Goal: Task Accomplishment & Management: Manage account settings

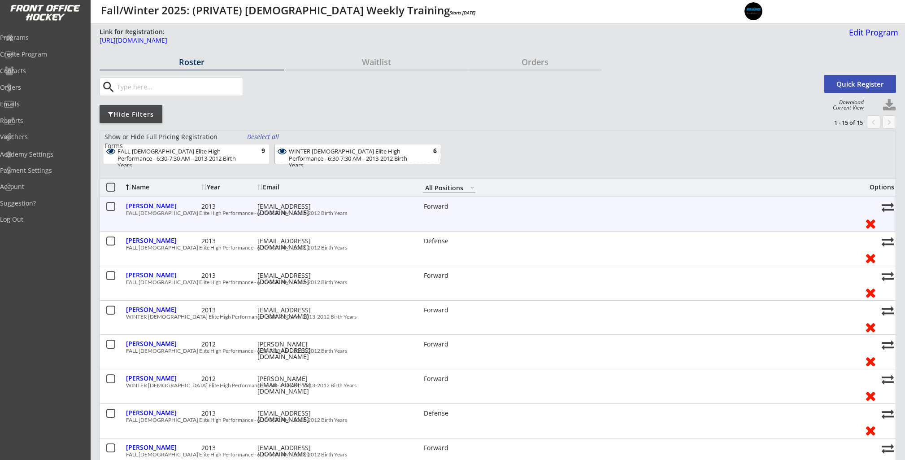
select select ""All Positions""
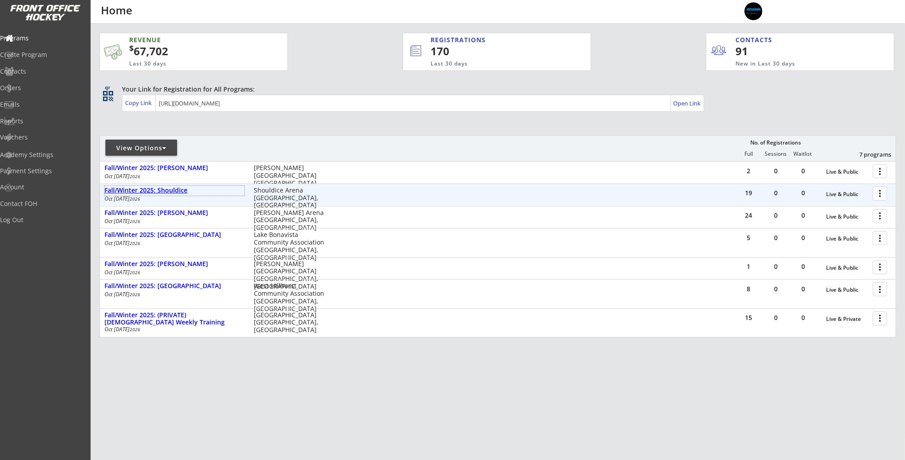
click at [147, 195] on div "Fall/Winter 2025: Shouldice" at bounding box center [174, 191] width 140 height 10
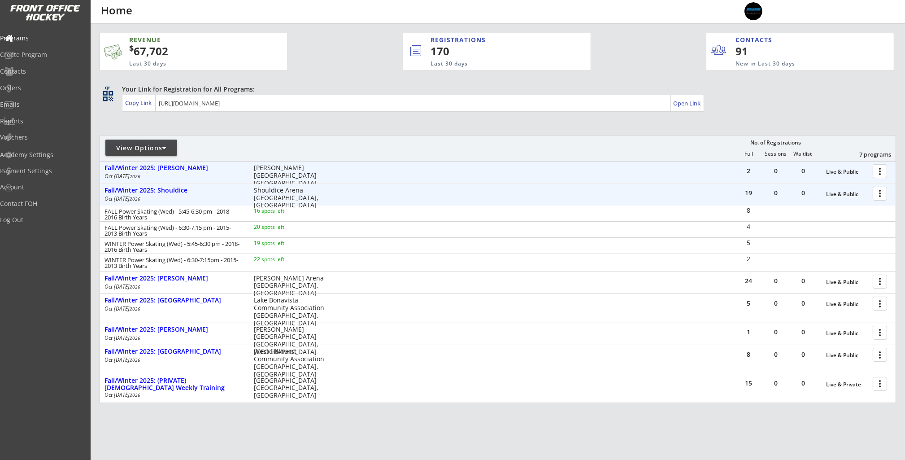
click at [880, 169] on div at bounding box center [881, 171] width 16 height 16
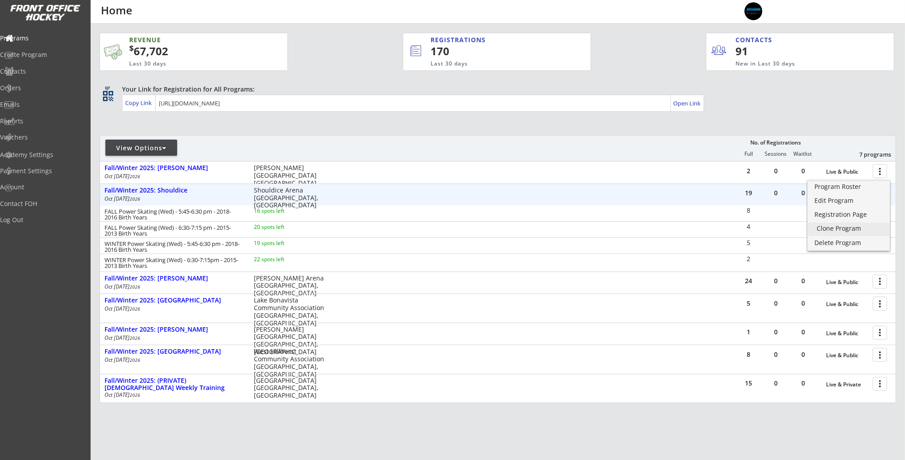
click at [853, 230] on div "Clone Program" at bounding box center [848, 228] width 64 height 6
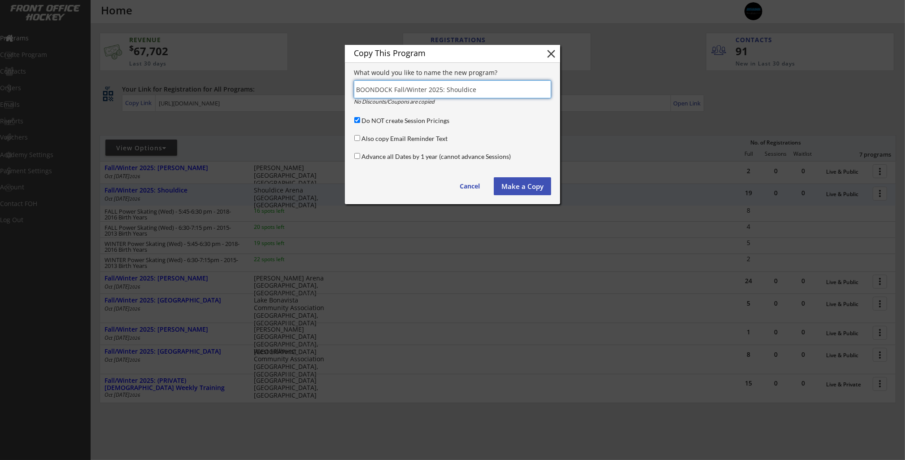
type input "BOONDOCK Fall/Winter 2025: Shouldice"
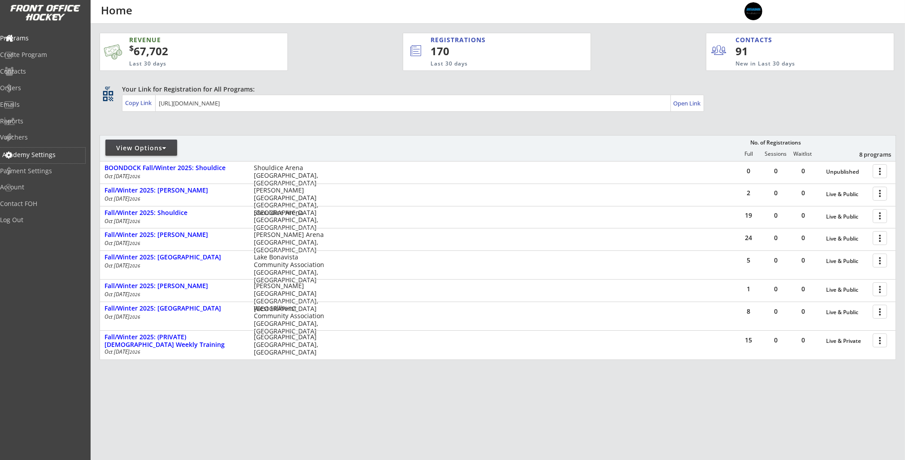
click at [44, 159] on div "Academy Settings" at bounding box center [42, 156] width 85 height 16
select select ""CAD""
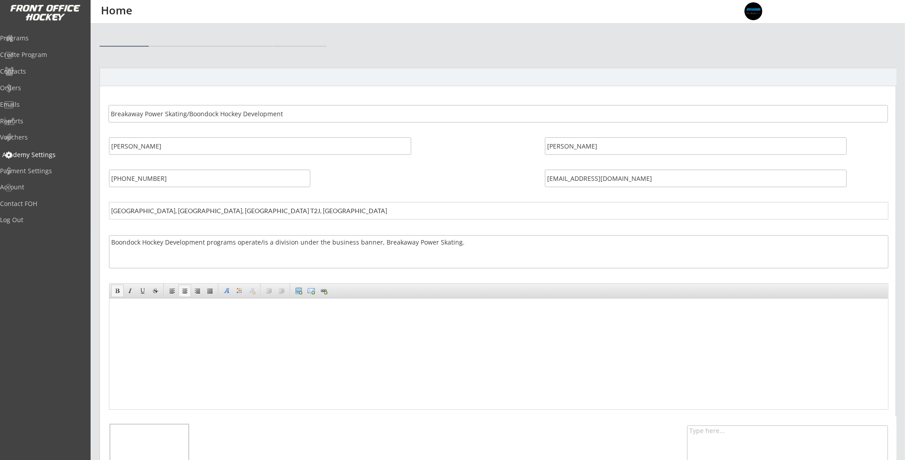
select select ""CAD""
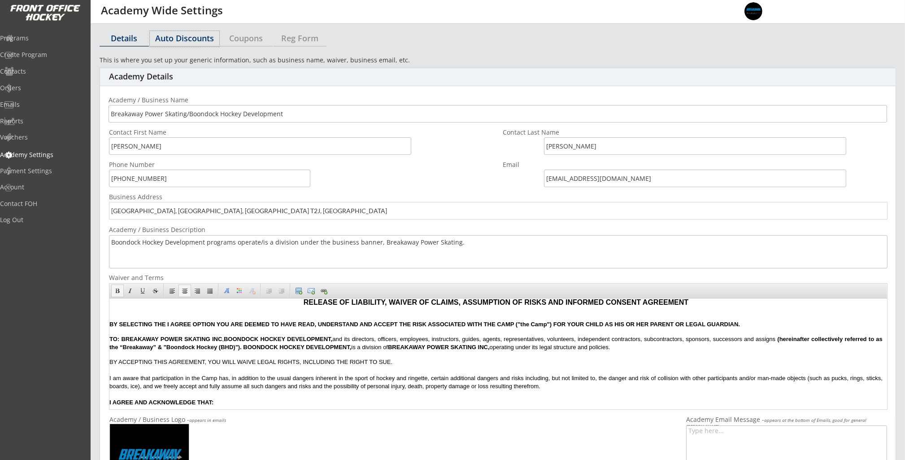
click at [168, 37] on div "Auto Discounts" at bounding box center [184, 38] width 69 height 8
select select "2"
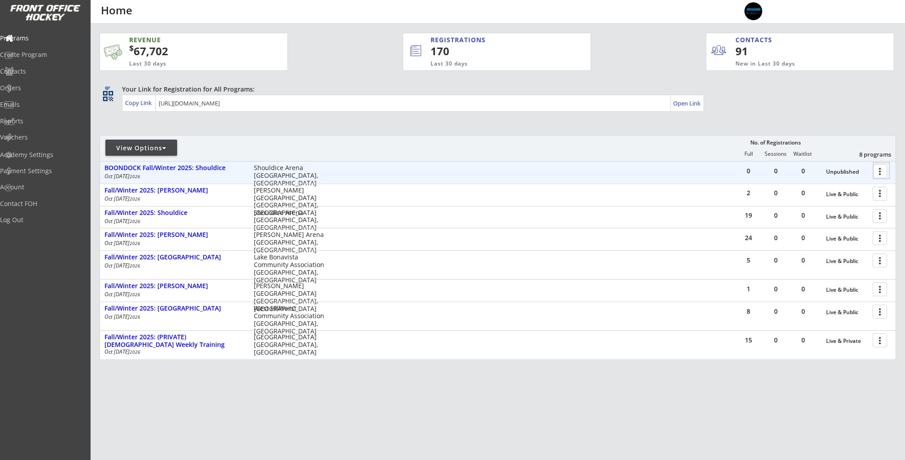
click at [875, 177] on div at bounding box center [881, 171] width 16 height 16
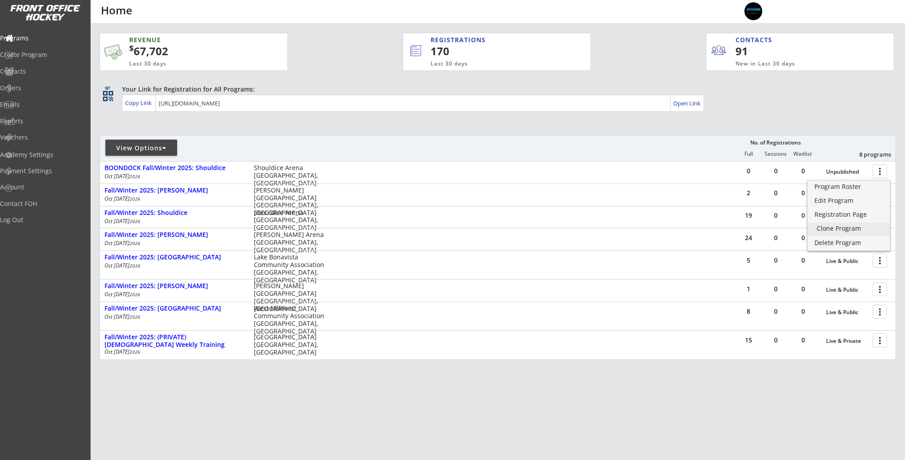
click at [848, 227] on div "Clone Program" at bounding box center [848, 228] width 64 height 6
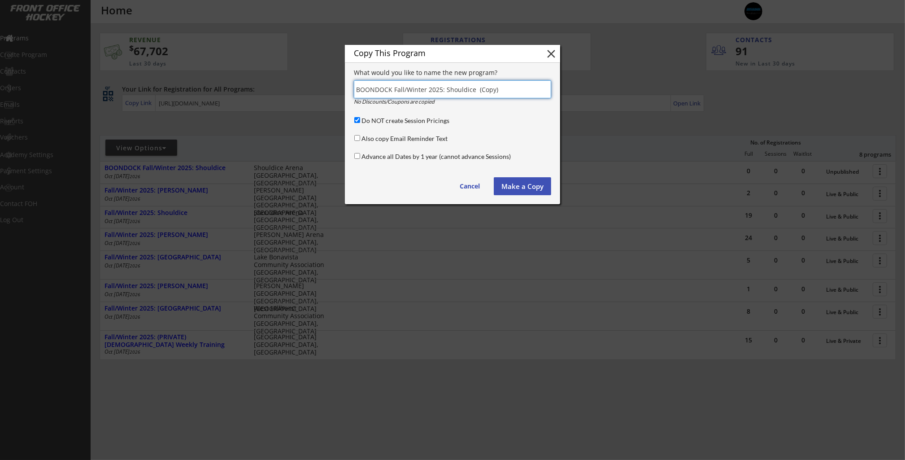
click at [455, 90] on input "input" at bounding box center [452, 89] width 197 height 18
drag, startPoint x: 498, startPoint y: 89, endPoint x: 495, endPoint y: 105, distance: 16.4
click at [445, 91] on input "input" at bounding box center [452, 89] width 197 height 18
type input "BOONDOCK Fall/Winter 2025: Father David Bauer"
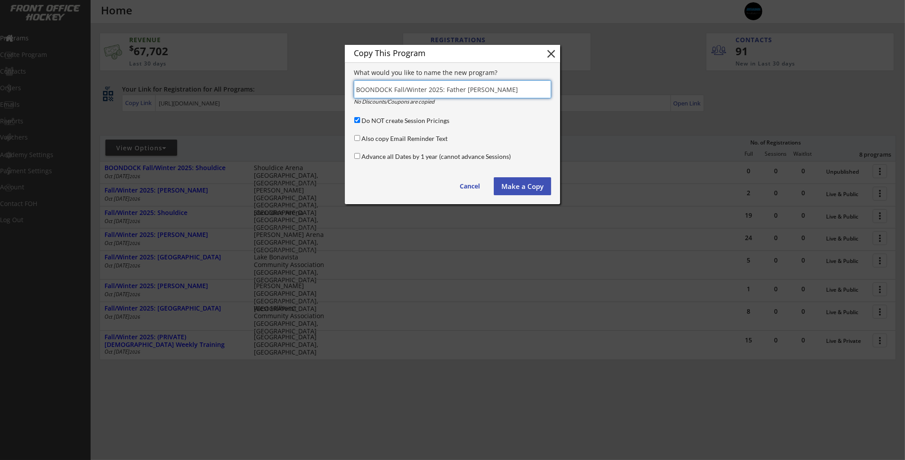
click at [521, 187] on button "Make a Copy" at bounding box center [522, 186] width 57 height 18
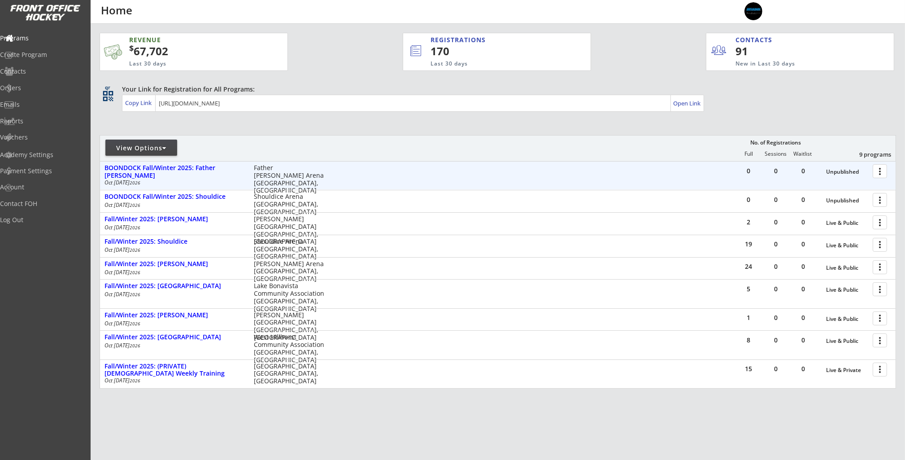
click at [882, 171] on div at bounding box center [881, 171] width 16 height 16
click at [836, 171] on div "Unpublished" at bounding box center [847, 172] width 42 height 6
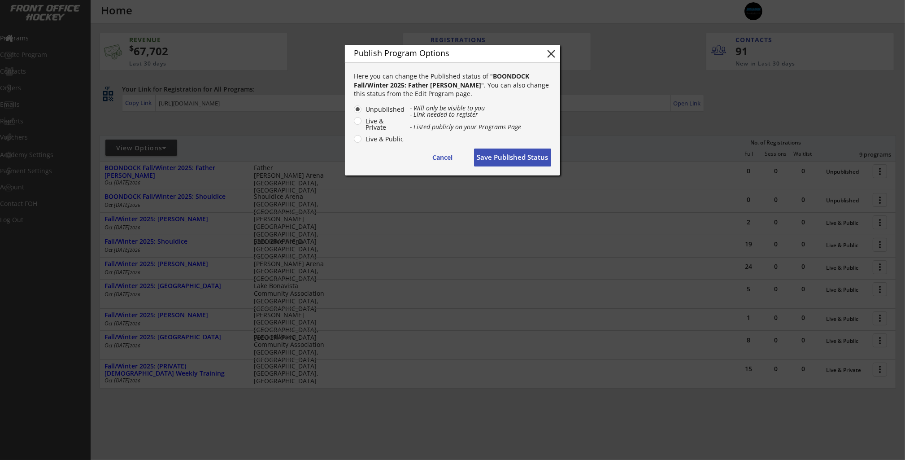
click at [363, 137] on label "Live & Public" at bounding box center [384, 139] width 42 height 6
click at [353, 112] on input "Live & Public" at bounding box center [350, 109] width 6 height 6
radio input "true"
click at [497, 159] on button "Save Published Status" at bounding box center [512, 157] width 77 height 18
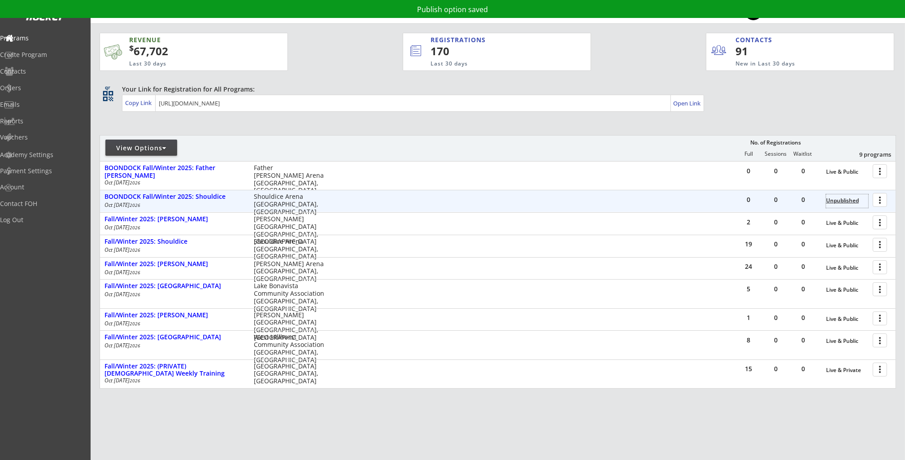
click at [855, 201] on div "Unpublished" at bounding box center [847, 200] width 42 height 6
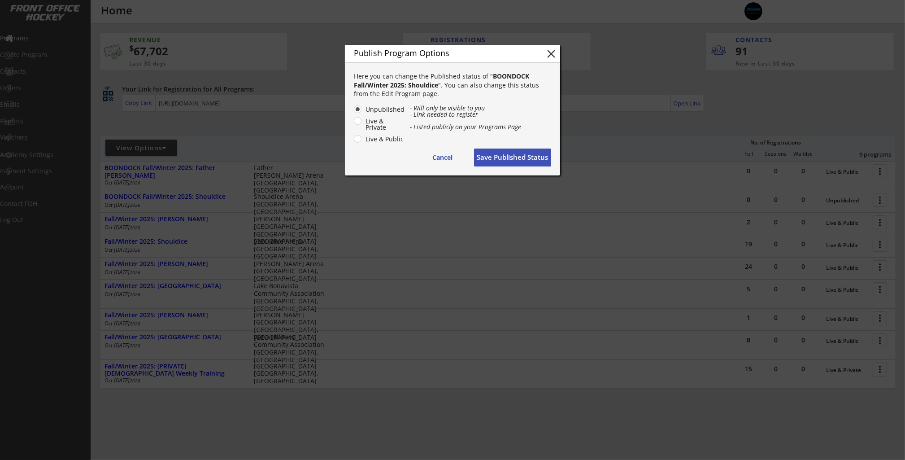
click at [363, 141] on label "Live & Public" at bounding box center [384, 139] width 42 height 6
click at [353, 112] on input "Live & Public" at bounding box center [350, 109] width 6 height 6
radio input "true"
click at [494, 156] on button "Save Published Status" at bounding box center [512, 157] width 77 height 18
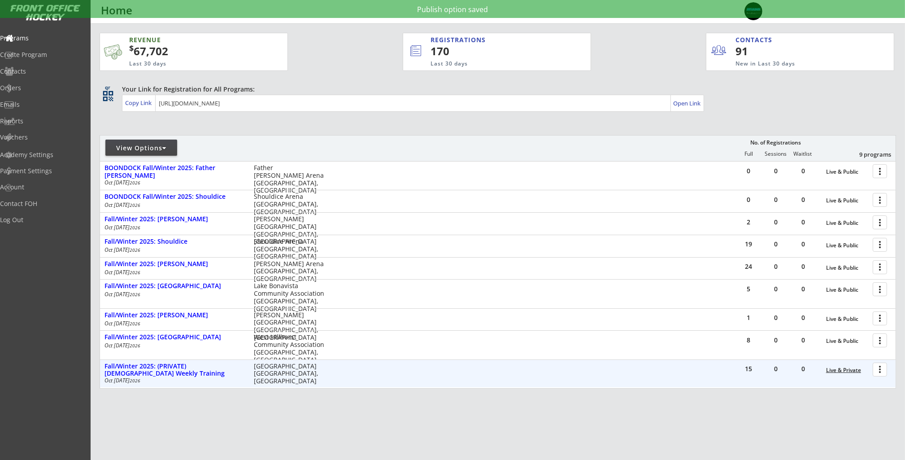
click at [842, 373] on div "Live & Private" at bounding box center [847, 370] width 42 height 6
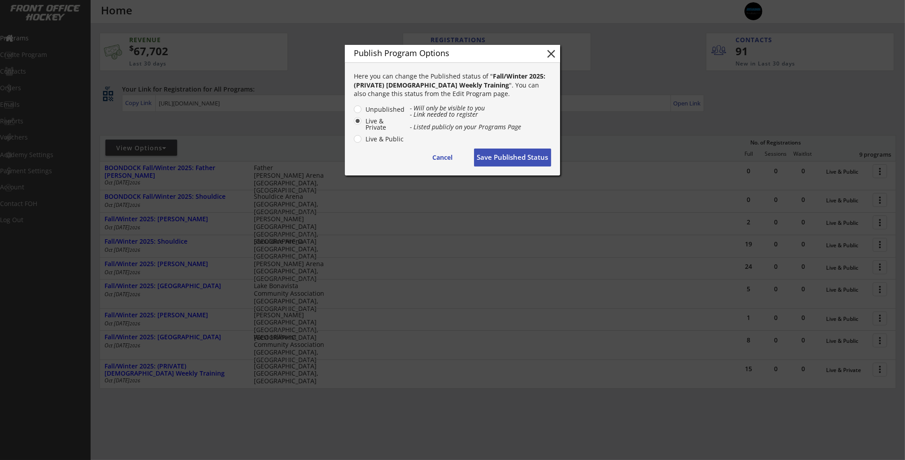
click at [389, 140] on label "Live & Public" at bounding box center [384, 139] width 42 height 6
click at [353, 112] on input "Live & Public" at bounding box center [350, 109] width 6 height 6
radio input "true"
click at [492, 155] on button "Save Published Status" at bounding box center [512, 157] width 77 height 18
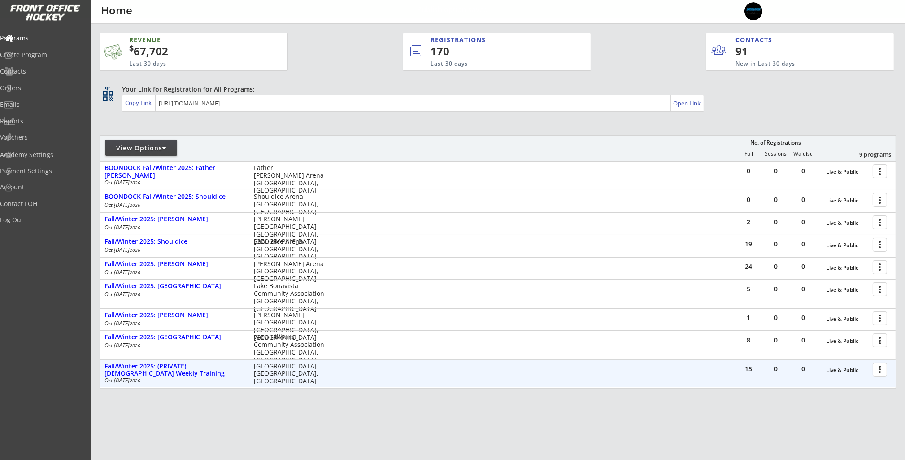
click at [880, 369] on div at bounding box center [881, 369] width 16 height 16
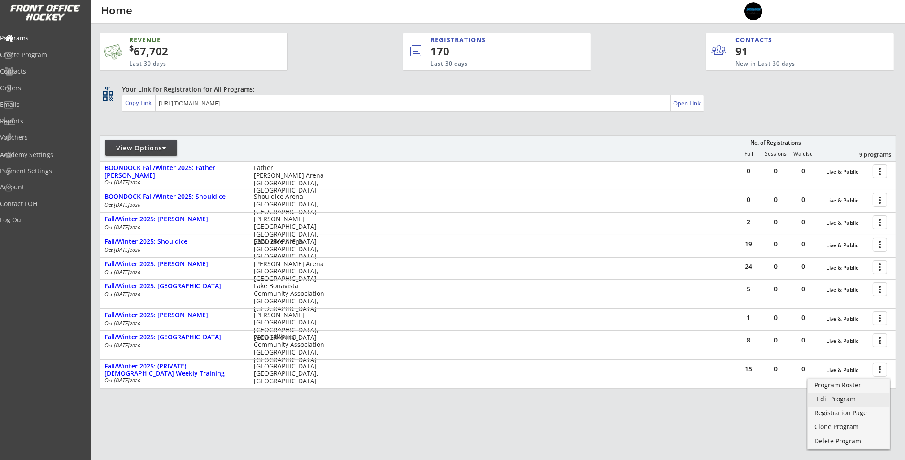
click at [840, 397] on div "Edit Program" at bounding box center [848, 398] width 64 height 6
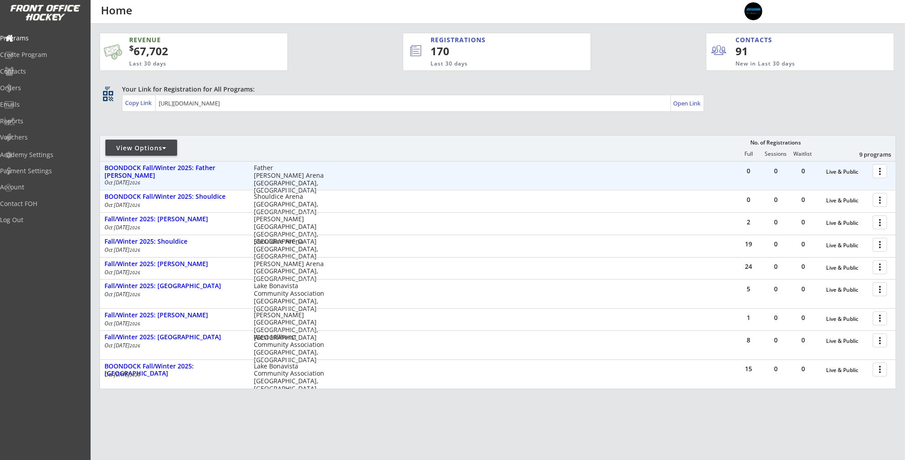
click at [880, 170] on div at bounding box center [881, 171] width 16 height 16
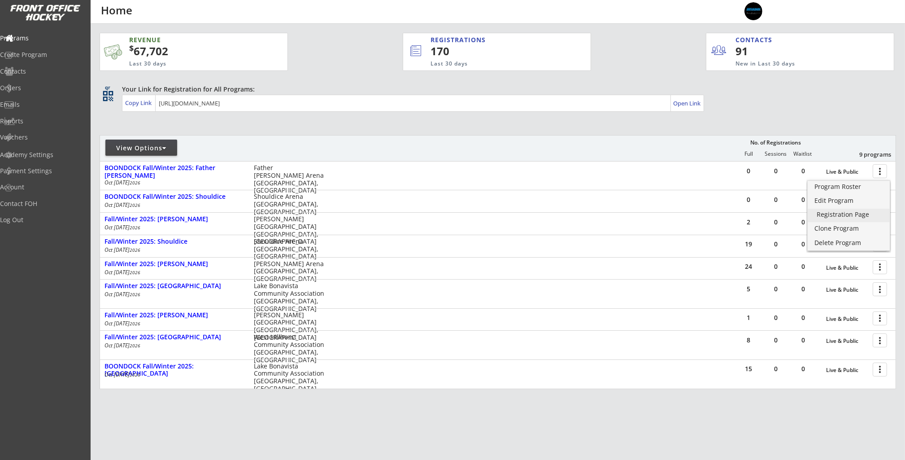
click at [836, 213] on div "Registration Page" at bounding box center [848, 214] width 64 height 6
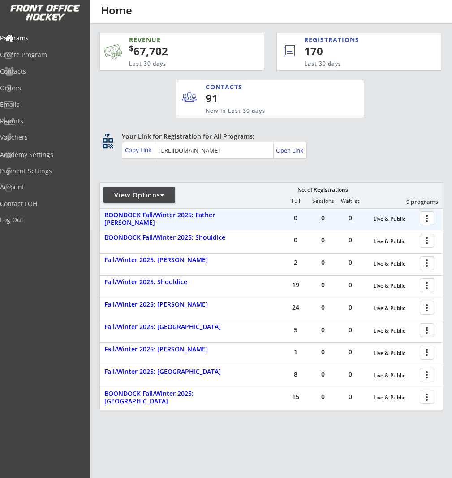
click at [430, 218] on div at bounding box center [429, 218] width 16 height 16
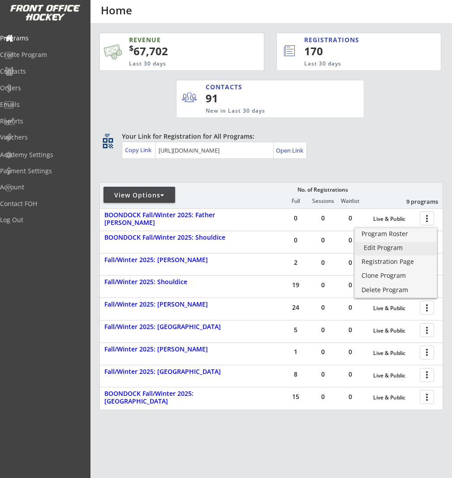
click at [402, 247] on div "Edit Program" at bounding box center [396, 247] width 64 height 6
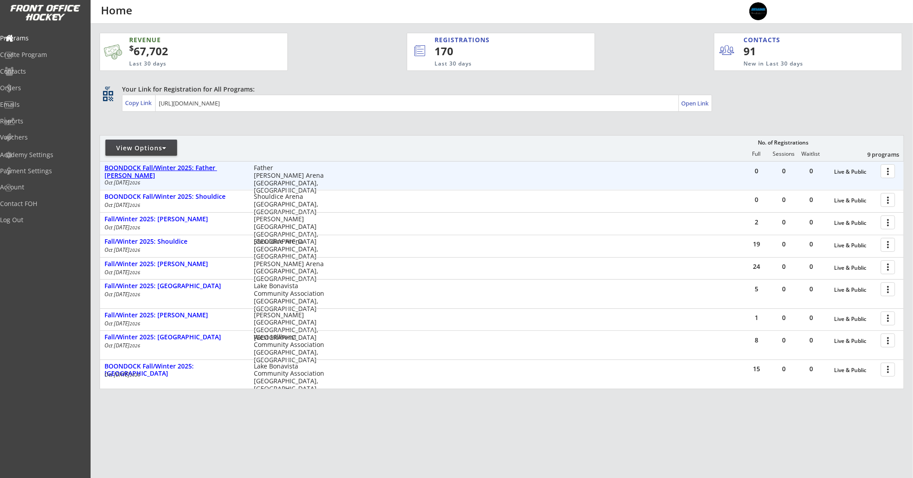
click at [170, 170] on div "BOONDOCK Fall/Winter 2025: Father [PERSON_NAME]" at bounding box center [174, 171] width 140 height 15
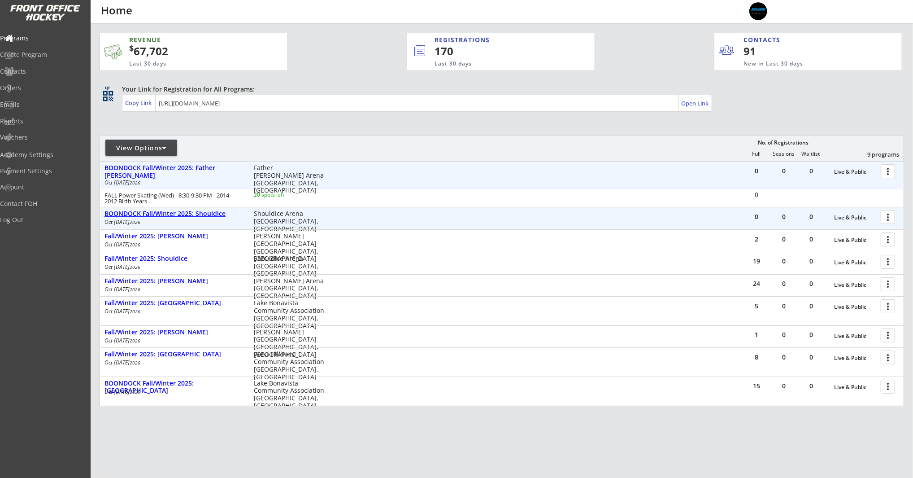
click at [135, 215] on div "BOONDOCK Fall/Winter 2025: Shouldice" at bounding box center [174, 214] width 140 height 8
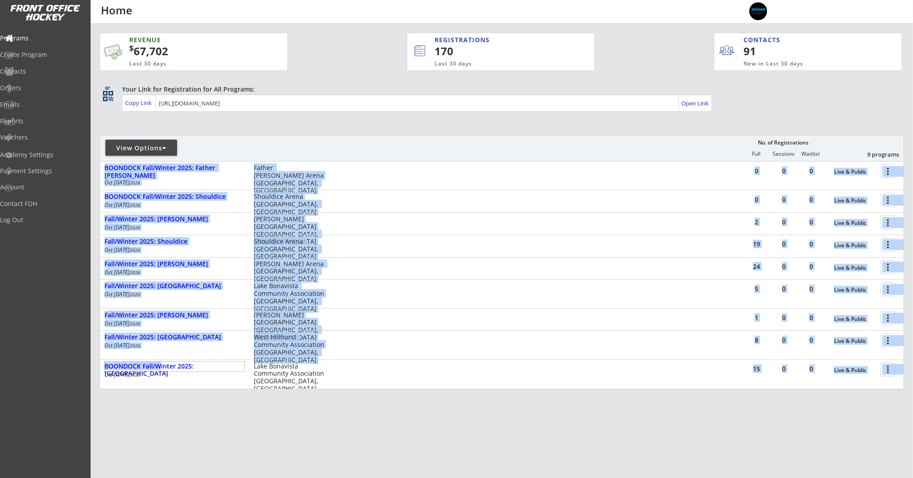
drag, startPoint x: 159, startPoint y: 367, endPoint x: 158, endPoint y: 388, distance: 21.5
click at [148, 388] on div "0 0 0 Live & Public more_vert BOONDOCK Fall/Winter 2025: Father [PERSON_NAME] […" at bounding box center [502, 275] width 804 height 228
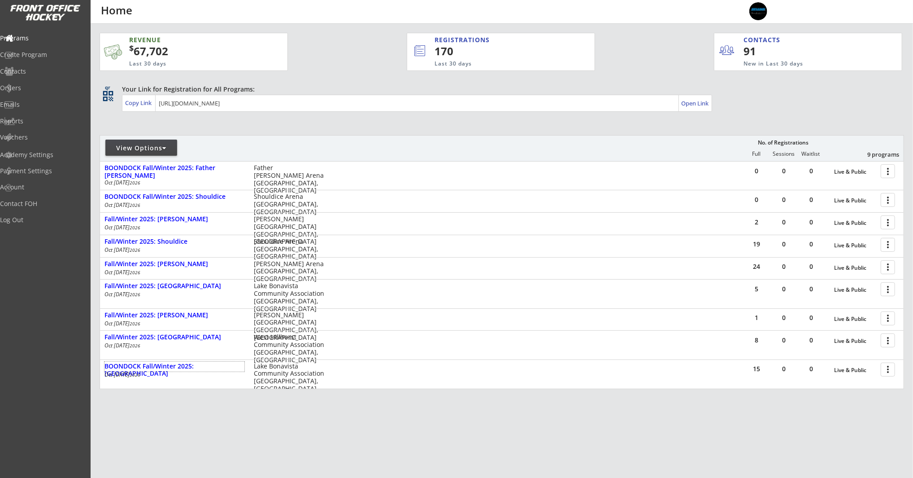
click at [182, 391] on div "REVENUE $ 67,702 Last 30 days REGISTRATIONS 170 Last 30 days CONTACTS 91 New in…" at bounding box center [502, 253] width 804 height 459
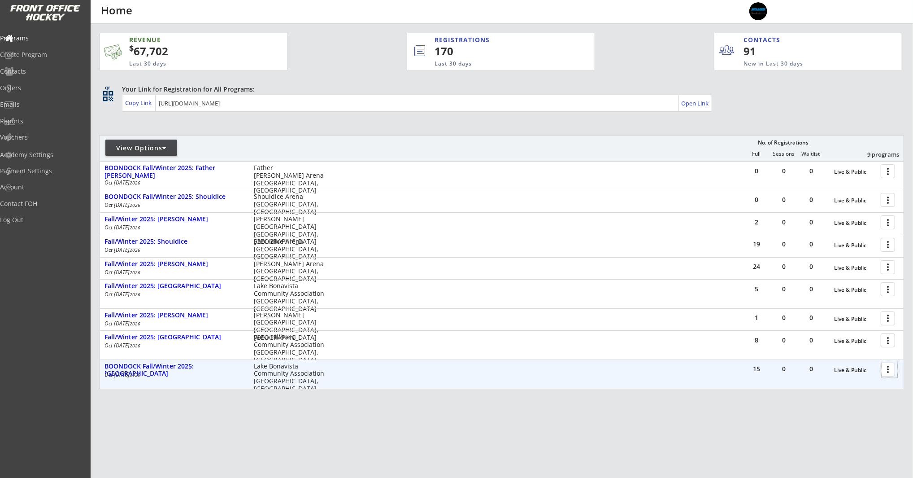
click at [885, 369] on div at bounding box center [889, 369] width 16 height 16
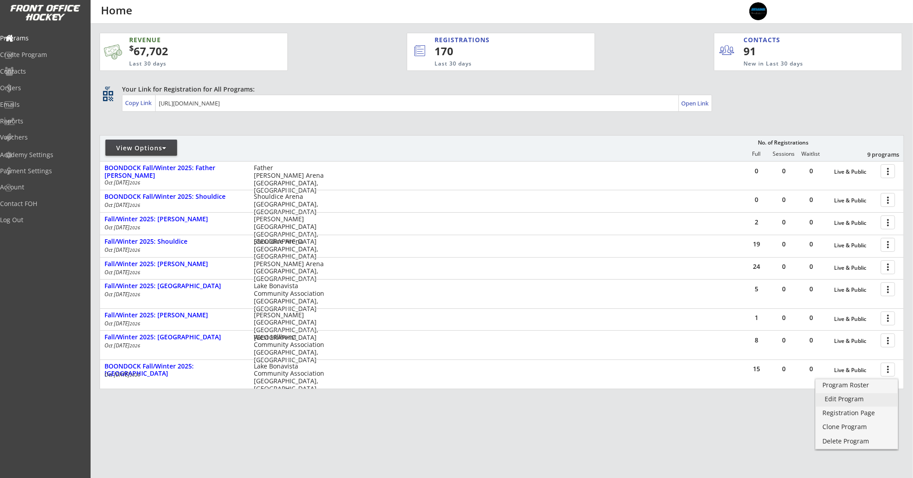
click at [849, 397] on div "Edit Program" at bounding box center [857, 398] width 64 height 6
